Goal: Find specific page/section: Find specific page/section

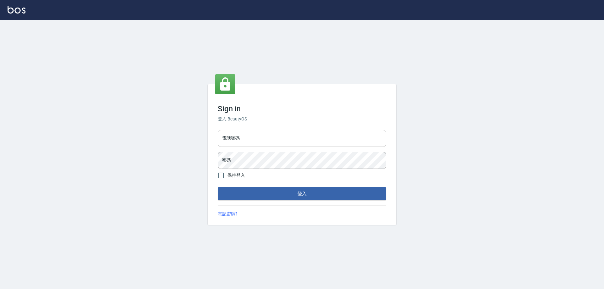
click at [252, 134] on input "電話號碼" at bounding box center [302, 138] width 169 height 17
type input "0903004770"
click at [218, 187] on button "登入" at bounding box center [302, 193] width 169 height 13
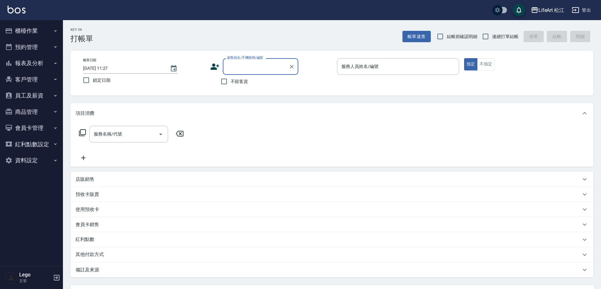
click at [55, 94] on icon "button" at bounding box center [55, 95] width 5 height 5
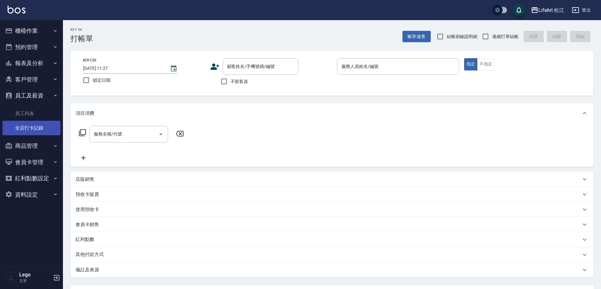
click at [35, 130] on link "全店打卡記錄" at bounding box center [32, 128] width 58 height 14
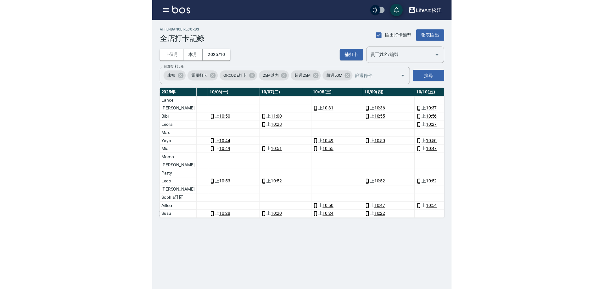
scroll to position [0, 326]
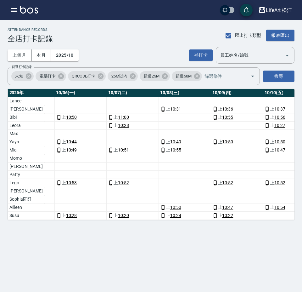
click at [58, 108] on td "a dense table" at bounding box center [80, 109] width 52 height 8
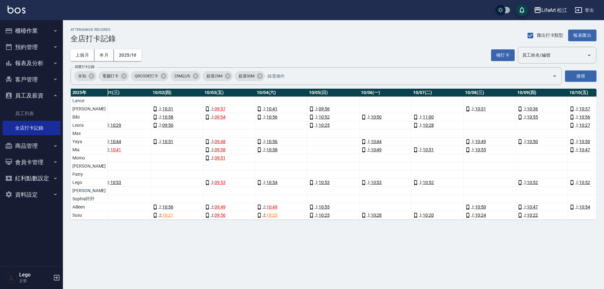
scroll to position [0, 83]
click at [465, 118] on td "a dense table" at bounding box center [491, 117] width 52 height 8
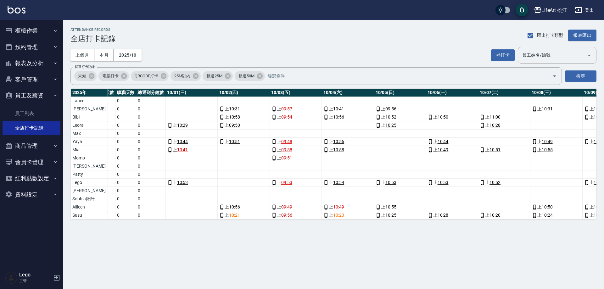
scroll to position [0, 0]
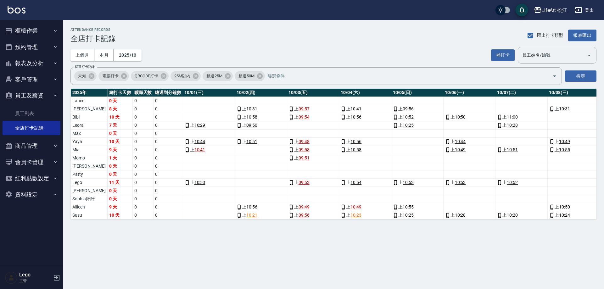
click at [186, 157] on td "a dense table" at bounding box center [209, 158] width 52 height 8
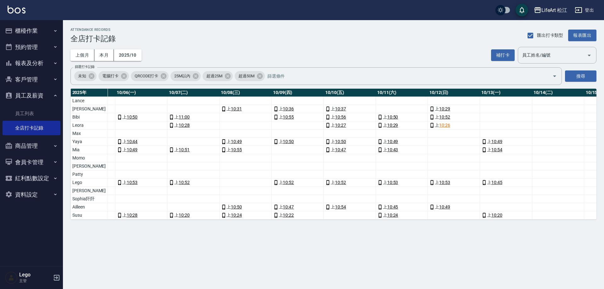
scroll to position [0, 330]
